Goal: Information Seeking & Learning: Learn about a topic

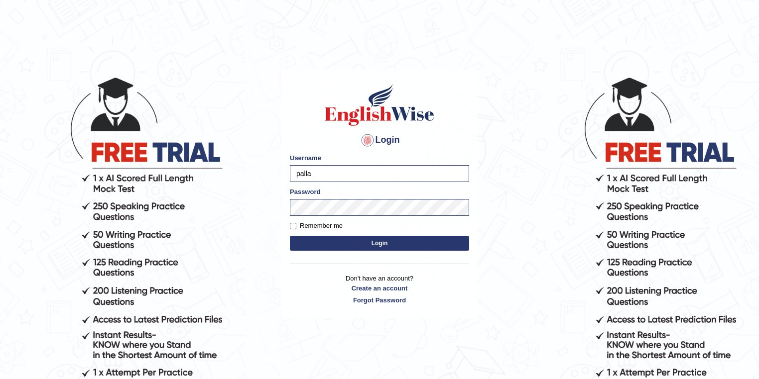
type input "pallavi_parramatta"
click at [290, 236] on button "Login" at bounding box center [379, 243] width 179 height 15
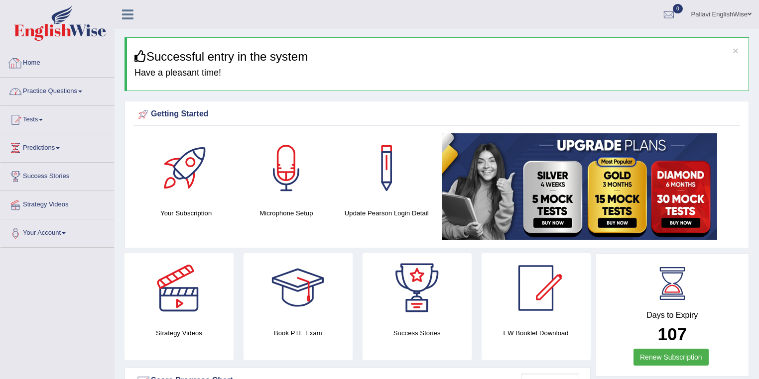
click at [60, 87] on link "Practice Questions" at bounding box center [57, 90] width 114 height 25
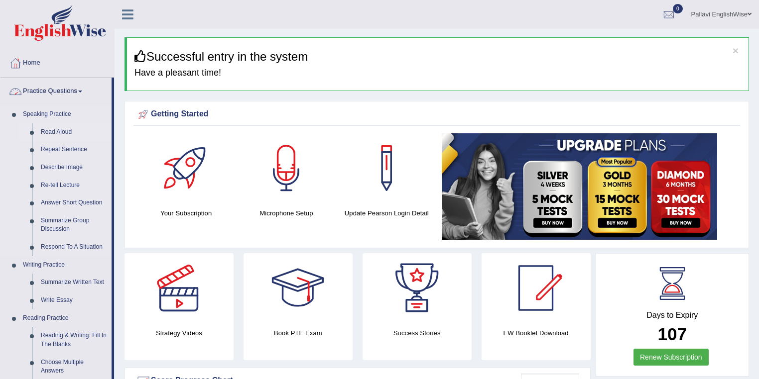
click at [66, 133] on link "Read Aloud" at bounding box center [73, 132] width 75 height 18
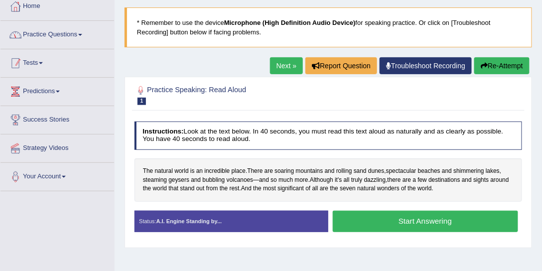
scroll to position [42, 0]
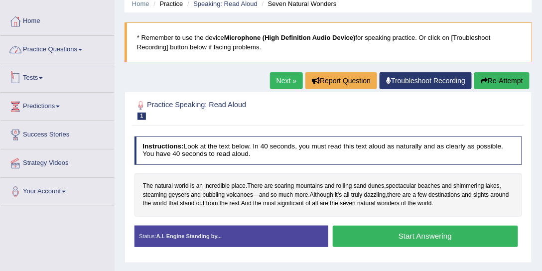
click at [75, 49] on link "Practice Questions" at bounding box center [57, 48] width 114 height 25
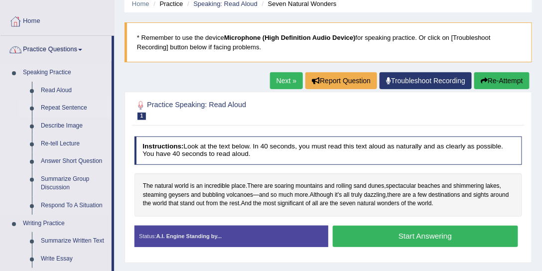
click at [70, 107] on link "Repeat Sentence" at bounding box center [73, 108] width 75 height 18
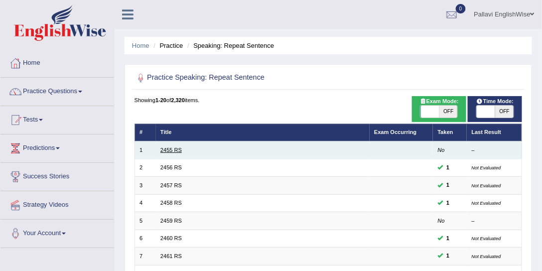
click at [162, 149] on link "2455 RS" at bounding box center [170, 150] width 21 height 6
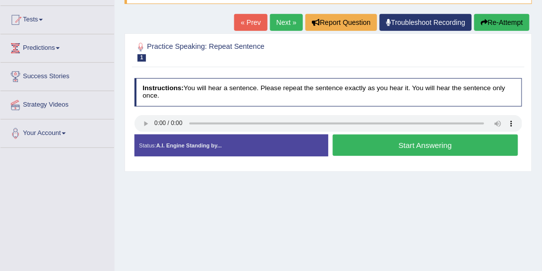
scroll to position [38, 0]
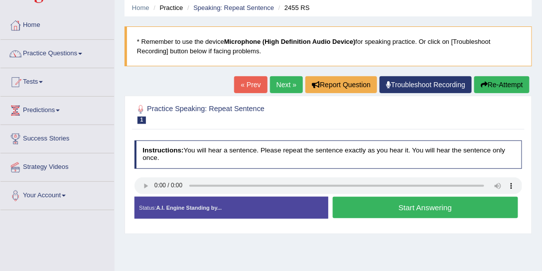
click at [379, 206] on button "Start Answering" at bounding box center [425, 207] width 185 height 21
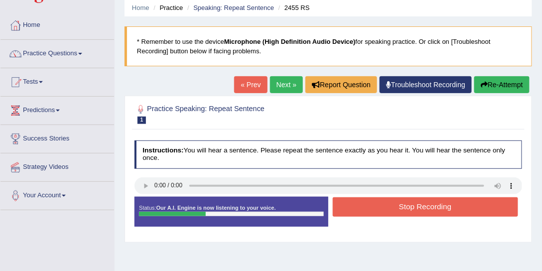
click at [379, 206] on button "Stop Recording" at bounding box center [425, 206] width 185 height 19
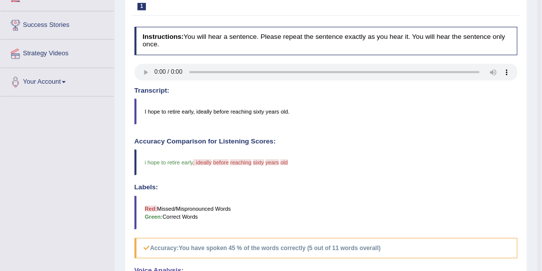
scroll to position [76, 0]
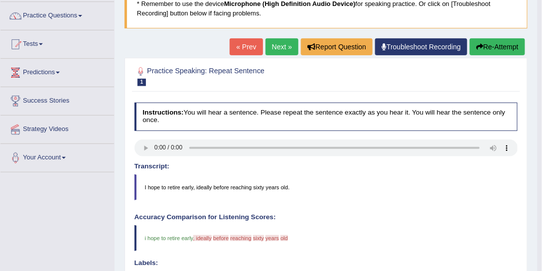
click at [280, 50] on link "Next »" at bounding box center [281, 46] width 33 height 17
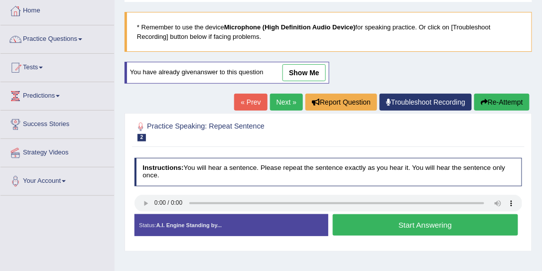
scroll to position [114, 0]
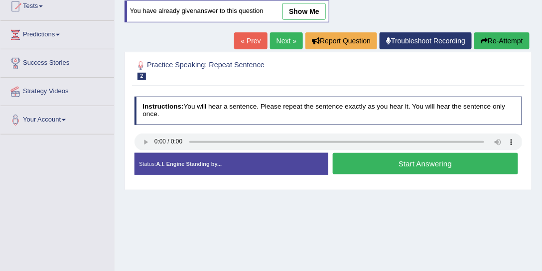
click at [356, 168] on button "Start Answering" at bounding box center [425, 163] width 185 height 21
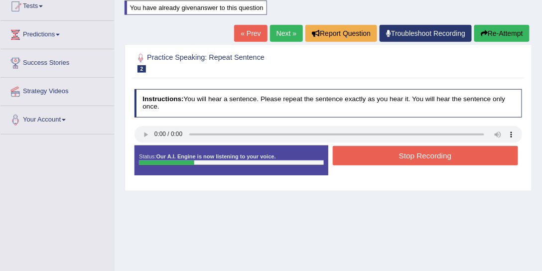
click at [372, 153] on button "Stop Recording" at bounding box center [425, 155] width 185 height 19
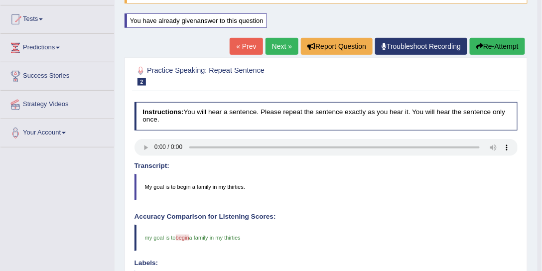
scroll to position [76, 0]
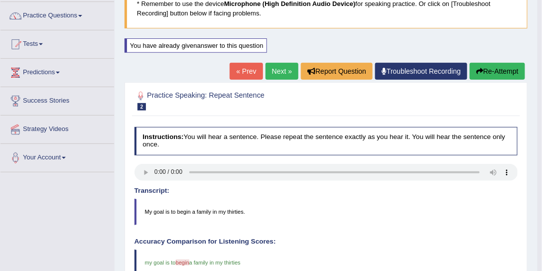
click at [287, 70] on link "Next »" at bounding box center [281, 71] width 33 height 17
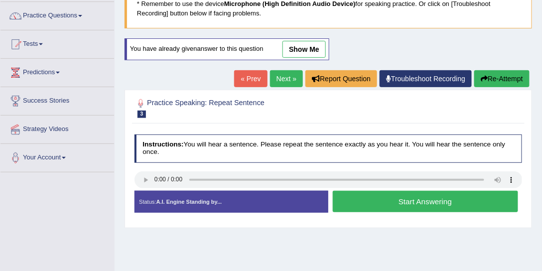
click at [354, 200] on button "Start Answering" at bounding box center [425, 201] width 185 height 21
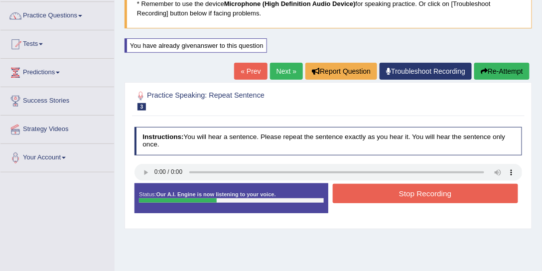
click at [366, 194] on button "Stop Recording" at bounding box center [425, 193] width 185 height 19
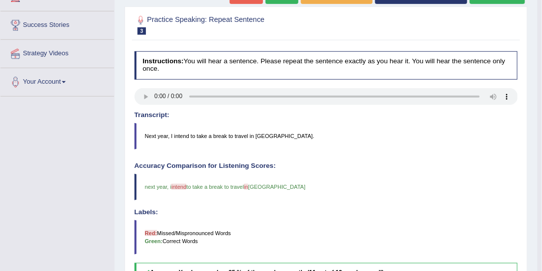
scroll to position [114, 0]
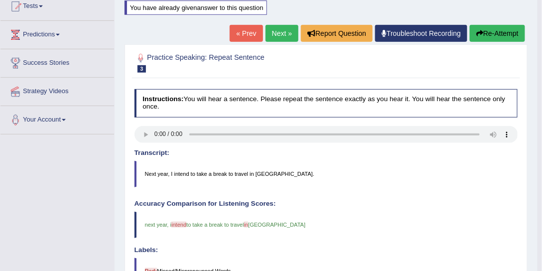
click at [285, 34] on link "Next »" at bounding box center [281, 33] width 33 height 17
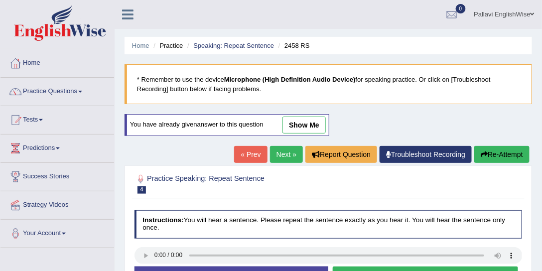
click at [285, 150] on link "Next »" at bounding box center [286, 154] width 33 height 17
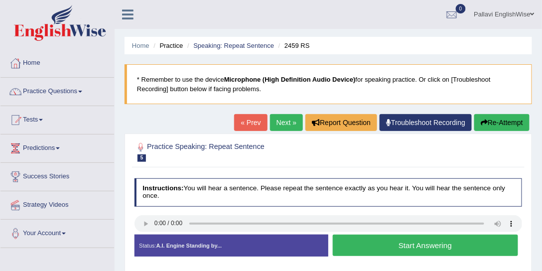
scroll to position [38, 0]
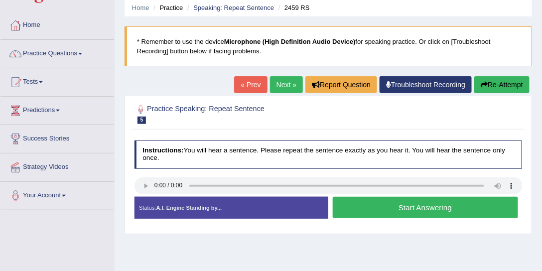
click at [286, 80] on link "Next »" at bounding box center [286, 84] width 33 height 17
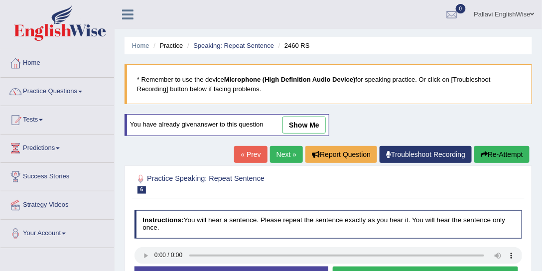
click at [287, 151] on link "Next »" at bounding box center [286, 154] width 33 height 17
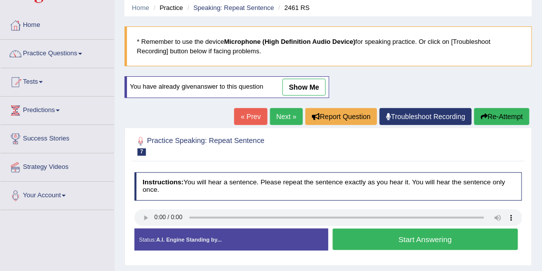
click at [278, 115] on link "Next »" at bounding box center [286, 116] width 33 height 17
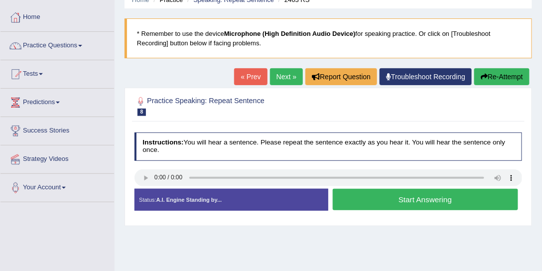
scroll to position [76, 0]
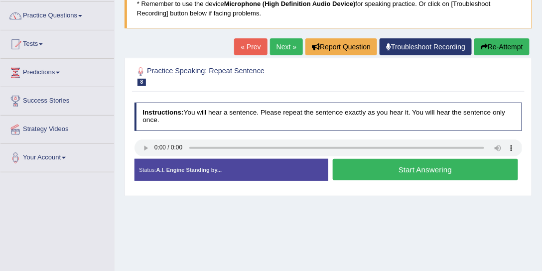
click at [282, 45] on link "Next »" at bounding box center [286, 46] width 33 height 17
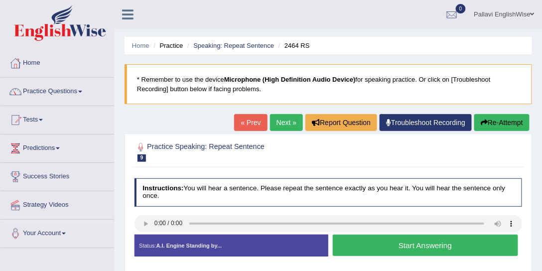
click at [285, 126] on link "Next »" at bounding box center [286, 122] width 33 height 17
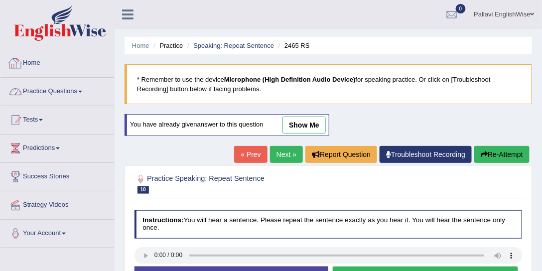
click at [66, 91] on link "Practice Questions" at bounding box center [57, 90] width 114 height 25
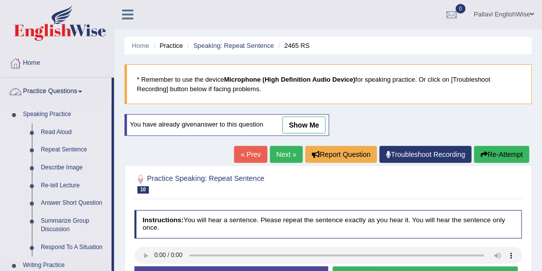
click at [63, 146] on link "Repeat Sentence" at bounding box center [73, 150] width 75 height 18
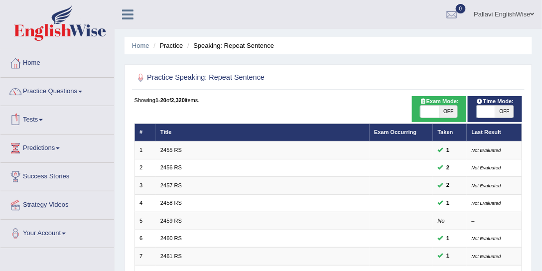
click at [447, 110] on span "OFF" at bounding box center [448, 112] width 18 height 12
checkbox input "true"
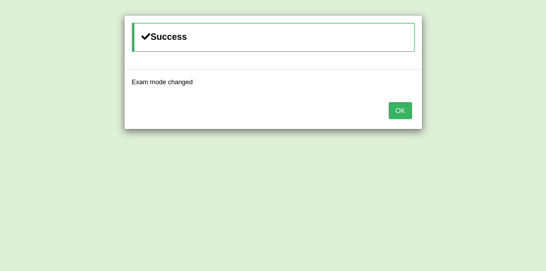
click at [401, 109] on button "OK" at bounding box center [400, 110] width 23 height 17
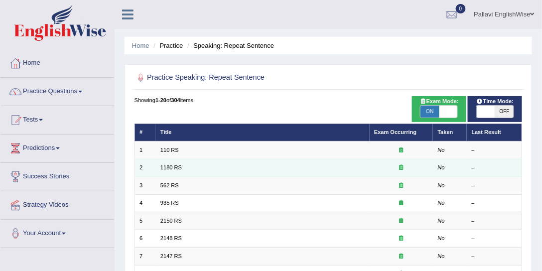
scroll to position [76, 0]
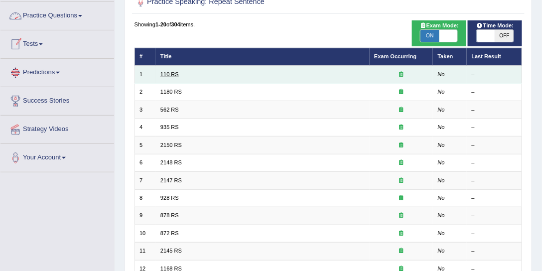
click at [170, 75] on link "110 RS" at bounding box center [169, 74] width 18 height 6
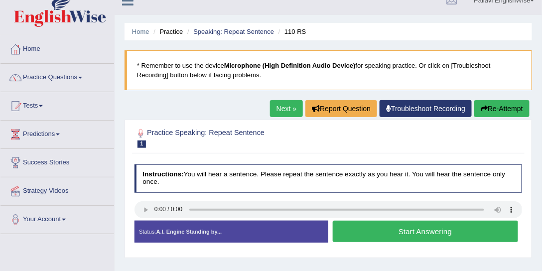
scroll to position [38, 0]
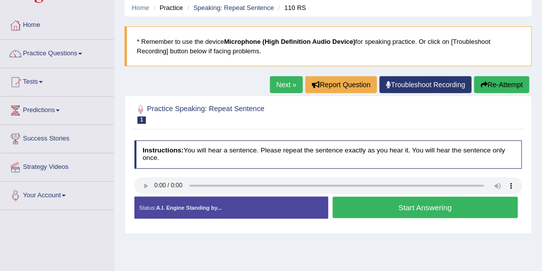
click at [379, 206] on button "Start Answering" at bounding box center [425, 207] width 185 height 21
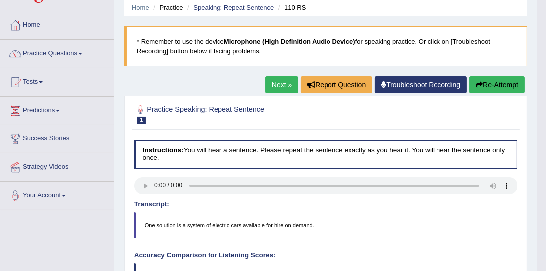
click at [280, 85] on body "Toggle navigation Home Practice Questions Speaking Practice Read Aloud Repeat S…" at bounding box center [273, 97] width 546 height 271
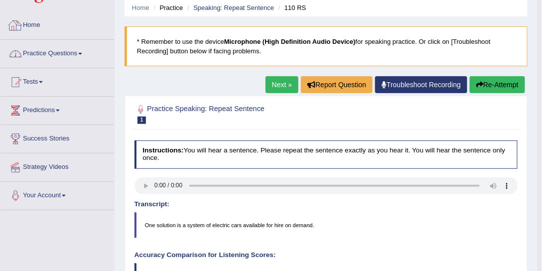
click at [68, 54] on link "Practice Questions" at bounding box center [57, 52] width 114 height 25
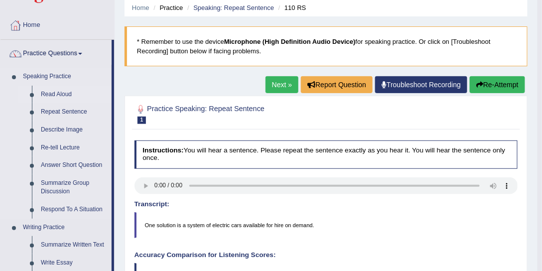
click at [54, 96] on link "Read Aloud" at bounding box center [73, 95] width 75 height 18
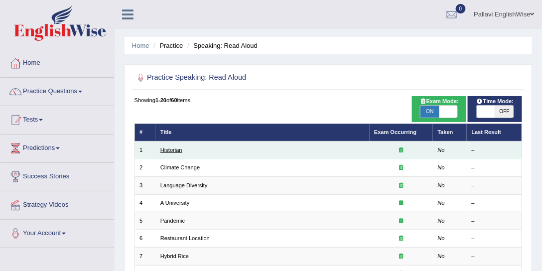
click at [176, 148] on link "Historian" at bounding box center [171, 150] width 22 height 6
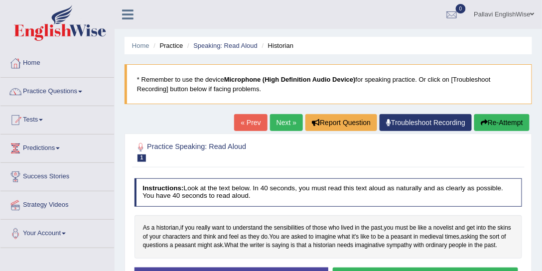
scroll to position [76, 0]
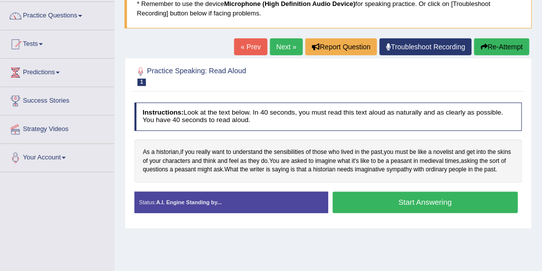
click at [382, 198] on button "Start Answering" at bounding box center [425, 202] width 185 height 21
click at [382, 198] on div "Status: A.I. Engine Standing by... Start Answering Stop Recording" at bounding box center [328, 207] width 388 height 30
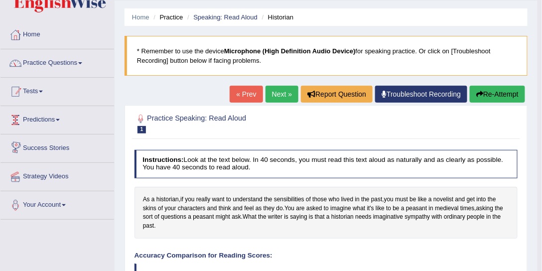
scroll to position [0, 0]
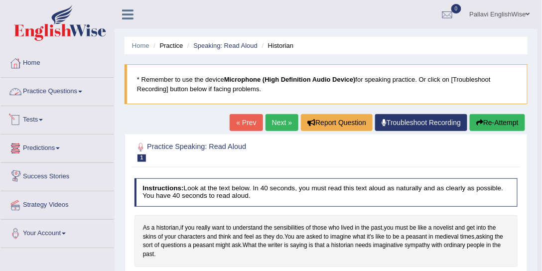
click at [56, 90] on link "Practice Questions" at bounding box center [57, 90] width 114 height 25
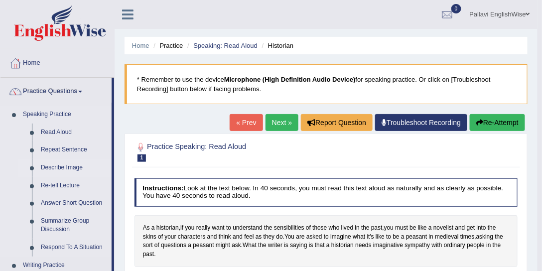
click at [64, 164] on link "Describe Image" at bounding box center [73, 168] width 75 height 18
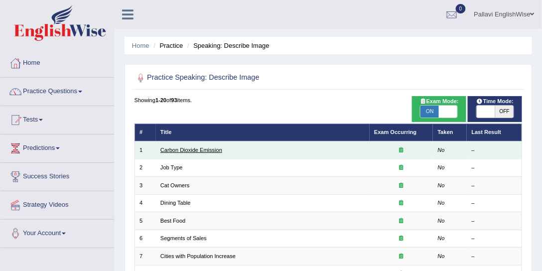
click at [191, 147] on link "Carbon Dioxide Emission" at bounding box center [191, 150] width 62 height 6
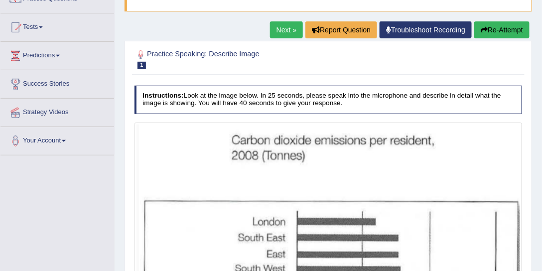
scroll to position [42, 0]
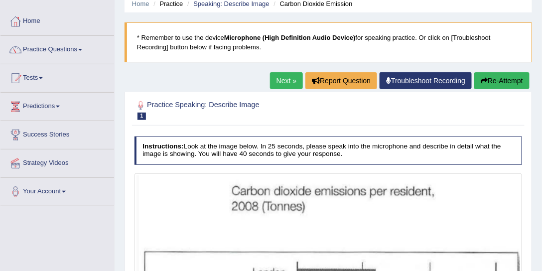
click at [282, 74] on link "Next »" at bounding box center [286, 80] width 33 height 17
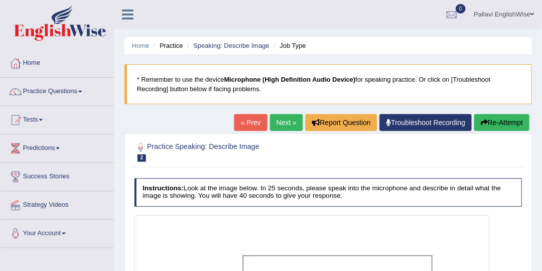
scroll to position [76, 0]
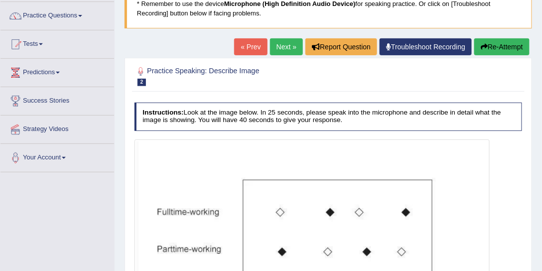
click at [288, 44] on link "Next »" at bounding box center [286, 46] width 33 height 17
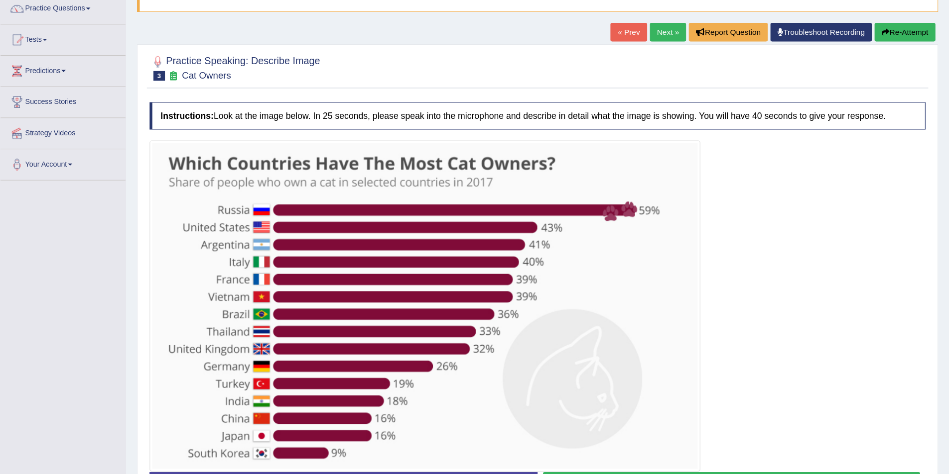
scroll to position [84, 0]
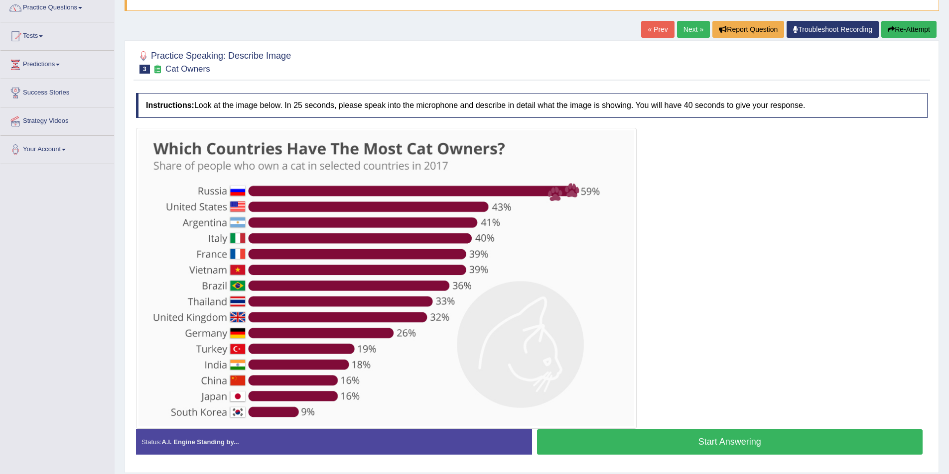
drag, startPoint x: 444, startPoint y: 0, endPoint x: 692, endPoint y: 24, distance: 248.7
click at [541, 24] on link "Next »" at bounding box center [693, 29] width 33 height 17
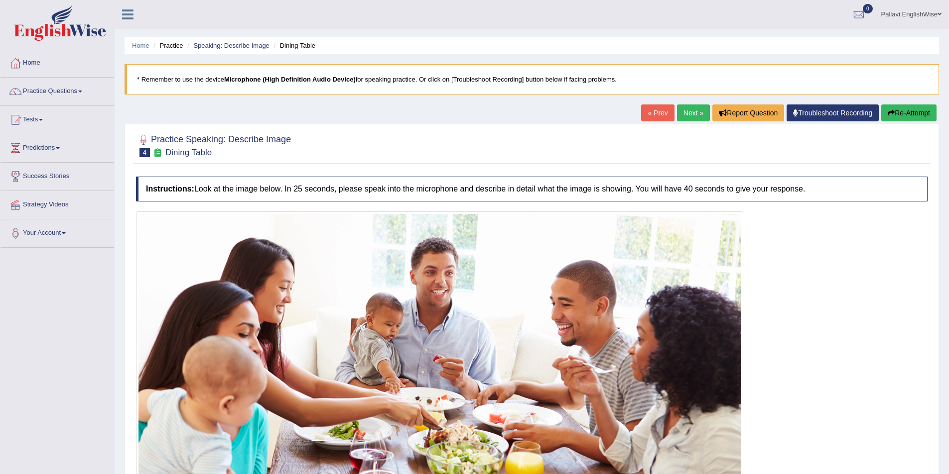
click at [682, 121] on link "Next »" at bounding box center [693, 113] width 33 height 17
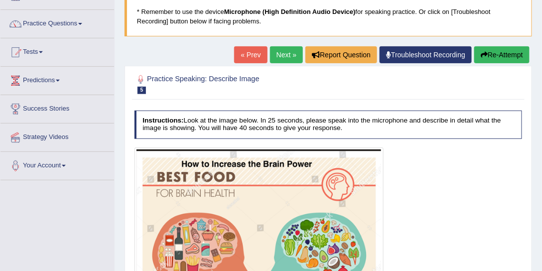
scroll to position [33, 0]
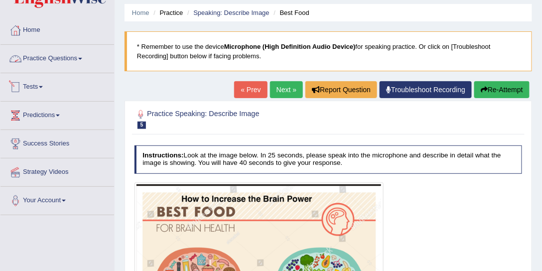
click at [64, 59] on link "Practice Questions" at bounding box center [57, 57] width 114 height 25
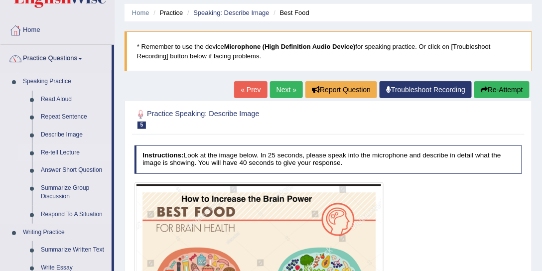
click at [68, 148] on link "Re-tell Lecture" at bounding box center [73, 153] width 75 height 18
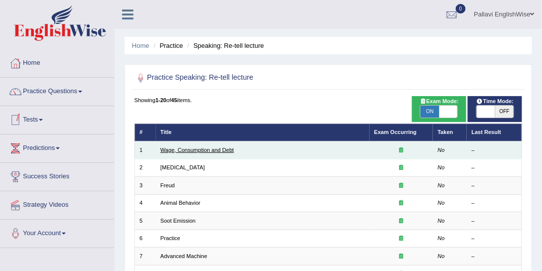
click at [190, 148] on link "Wage, Consumption and Debt" at bounding box center [197, 150] width 74 height 6
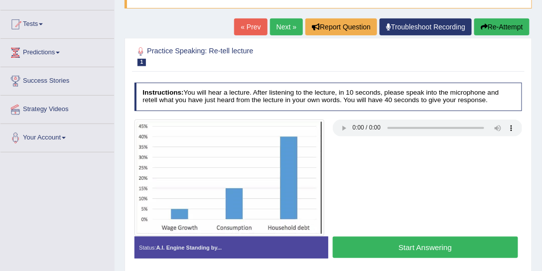
scroll to position [114, 0]
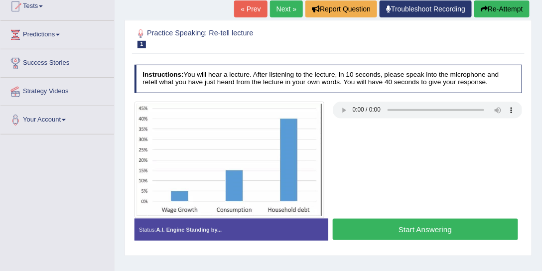
click at [286, 10] on link "Next »" at bounding box center [286, 8] width 33 height 17
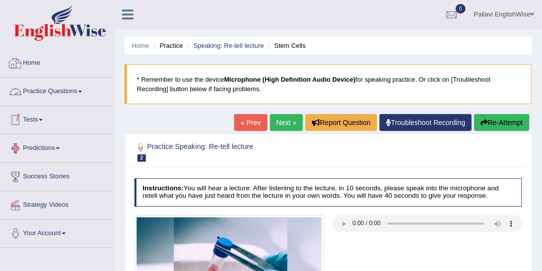
click at [49, 89] on link "Practice Questions" at bounding box center [57, 90] width 114 height 25
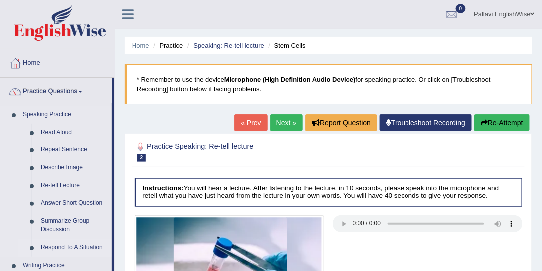
click at [60, 243] on link "Respond To A Situation" at bounding box center [73, 247] width 75 height 18
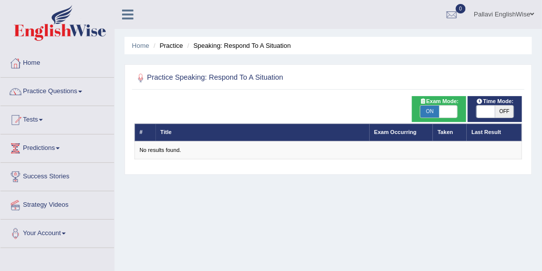
click at [428, 110] on span "ON" at bounding box center [429, 112] width 18 height 12
checkbox input "false"
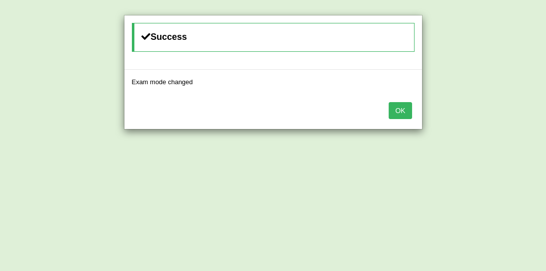
click at [395, 107] on button "OK" at bounding box center [400, 110] width 23 height 17
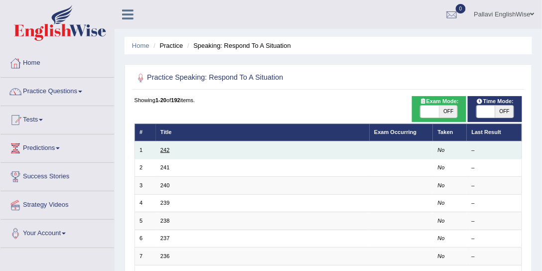
click at [163, 149] on link "242" at bounding box center [164, 150] width 9 height 6
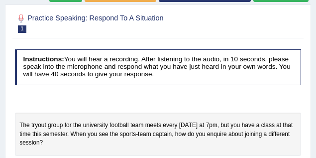
scroll to position [114, 0]
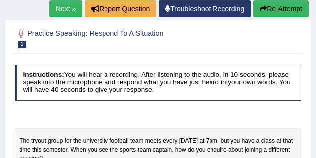
click at [63, 11] on link "Next »" at bounding box center [65, 8] width 33 height 17
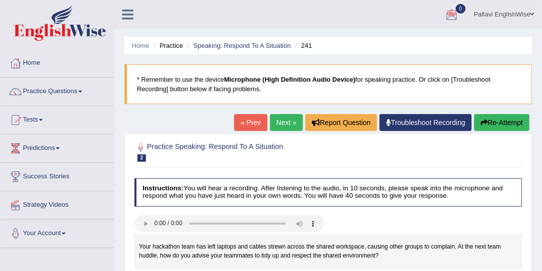
drag, startPoint x: 288, startPoint y: 1, endPoint x: 64, endPoint y: 91, distance: 241.5
click at [64, 91] on link "Practice Questions" at bounding box center [57, 90] width 114 height 25
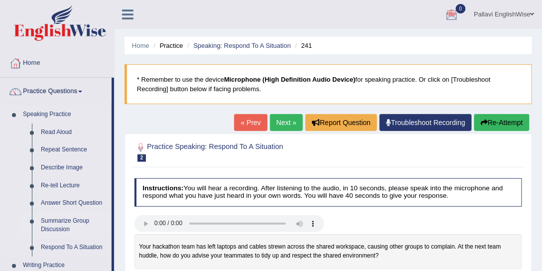
click at [70, 157] on link "Summarize Group Discussion" at bounding box center [73, 225] width 75 height 26
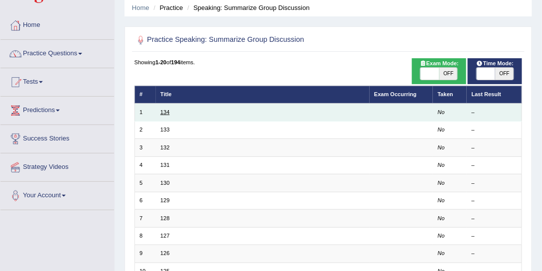
click at [167, 112] on link "134" at bounding box center [164, 112] width 9 height 6
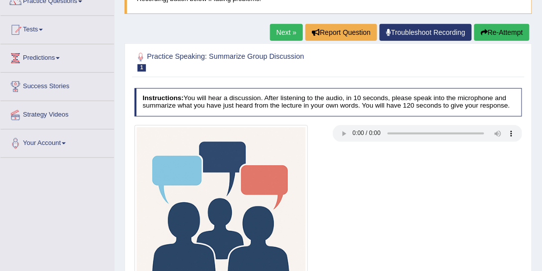
scroll to position [114, 0]
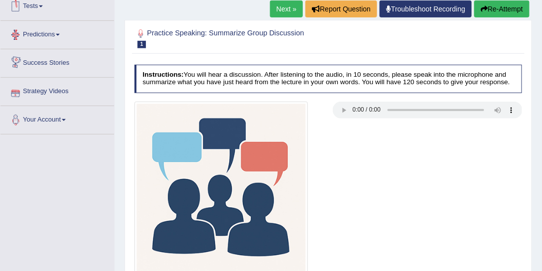
drag, startPoint x: 264, startPoint y: 5, endPoint x: 287, endPoint y: 10, distance: 24.0
click at [265, 5] on div "Home Practice Speaking: Summarize Group Discussion 134 * Remember to use the de…" at bounding box center [328, 135] width 427 height 498
click at [287, 10] on link "Next »" at bounding box center [286, 8] width 33 height 17
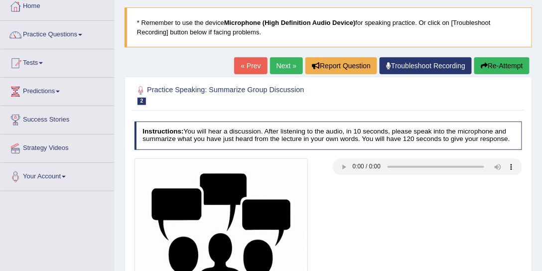
scroll to position [114, 0]
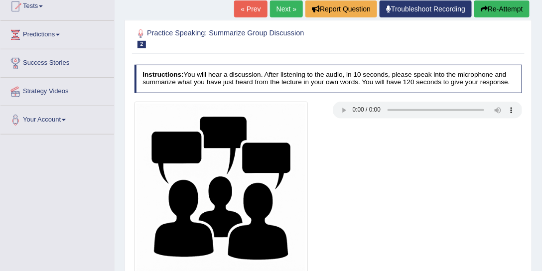
click at [278, 8] on link "Next »" at bounding box center [286, 8] width 33 height 17
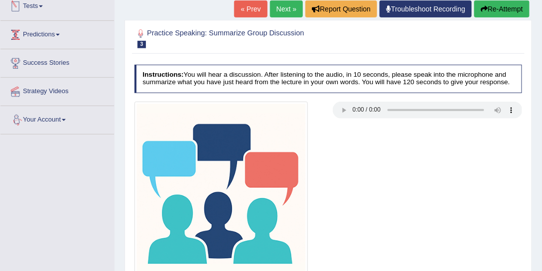
scroll to position [38, 0]
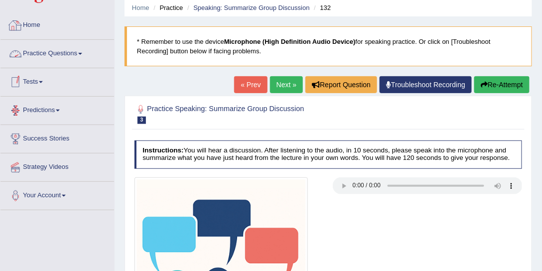
click at [48, 52] on link "Practice Questions" at bounding box center [57, 52] width 114 height 25
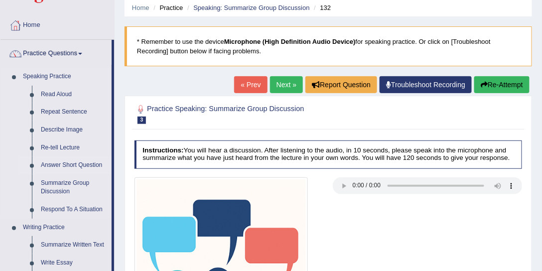
click at [73, 165] on link "Answer Short Question" at bounding box center [73, 165] width 75 height 18
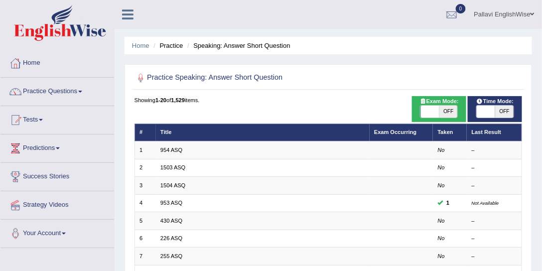
click at [174, 145] on td "954 ASQ" at bounding box center [263, 149] width 214 height 17
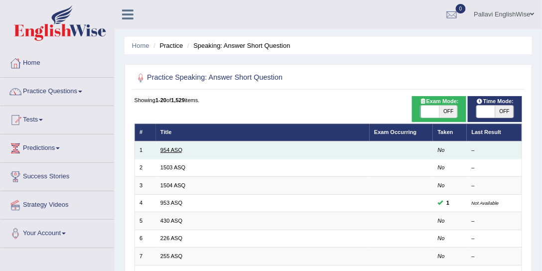
click at [172, 148] on link "954 ASQ" at bounding box center [171, 150] width 22 height 6
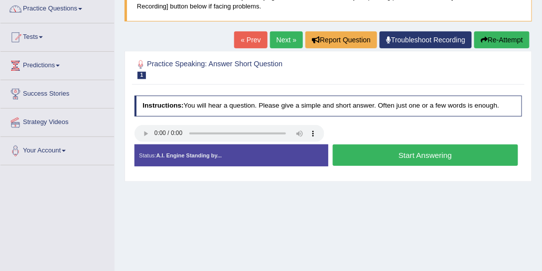
scroll to position [114, 0]
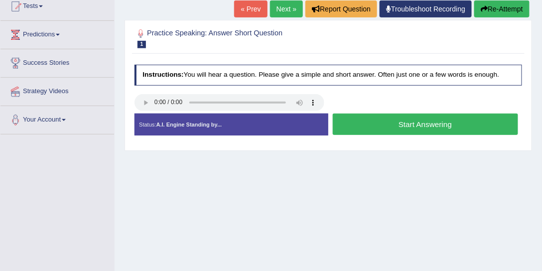
click at [360, 127] on button "Start Answering" at bounding box center [425, 124] width 185 height 21
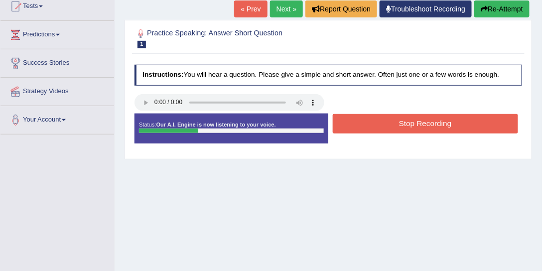
click at [360, 127] on button "Stop Recording" at bounding box center [425, 123] width 185 height 19
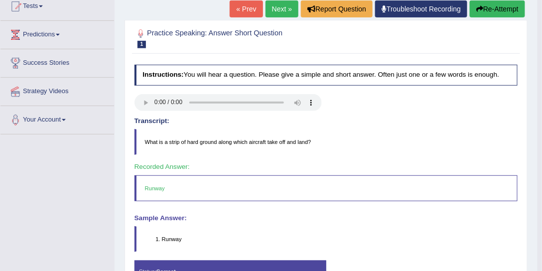
click at [284, 8] on link "Next »" at bounding box center [281, 8] width 33 height 17
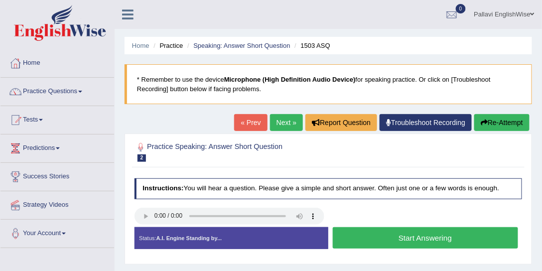
click at [368, 233] on button "Start Answering" at bounding box center [425, 237] width 185 height 21
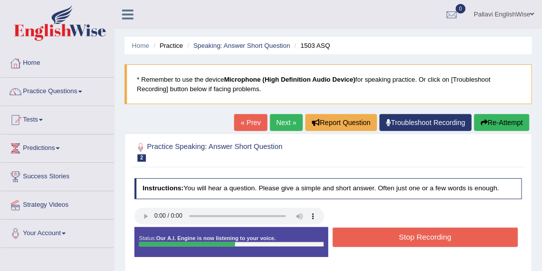
click at [406, 232] on button "Stop Recording" at bounding box center [425, 237] width 185 height 19
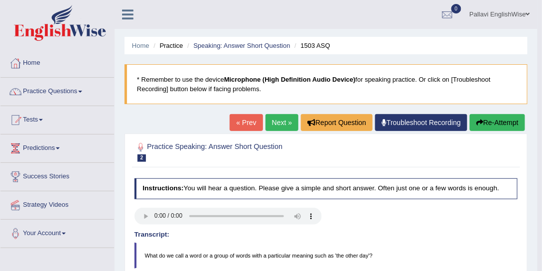
click at [516, 18] on link "Pallavi EnglishWise" at bounding box center [499, 13] width 75 height 26
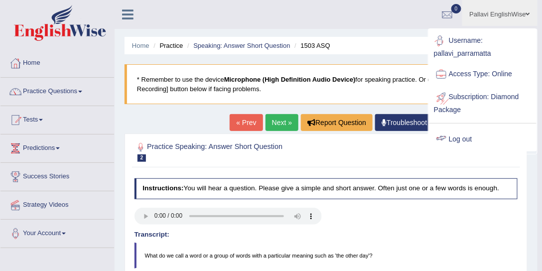
click at [455, 139] on link "Log out" at bounding box center [483, 139] width 108 height 23
